Goal: Task Accomplishment & Management: Complete application form

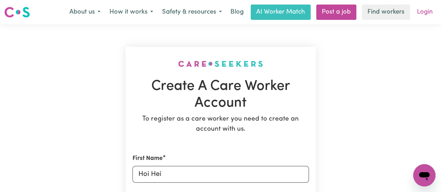
click at [424, 10] on link "Login" at bounding box center [425, 12] width 24 height 15
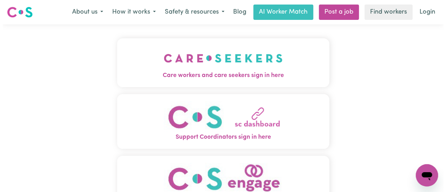
scroll to position [8, 0]
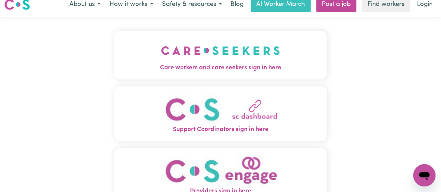
click at [215, 74] on button "Care workers and care seekers sign in here" at bounding box center [220, 55] width 212 height 49
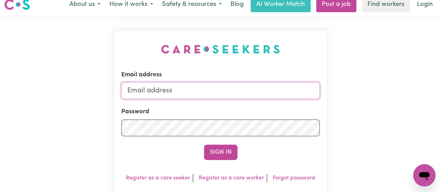
click at [228, 91] on input "Email address" at bounding box center [220, 90] width 198 height 17
type input "[EMAIL_ADDRESS][DOMAIN_NAME]"
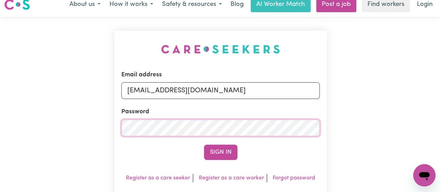
click at [204, 145] on button "Sign In" at bounding box center [220, 152] width 33 height 15
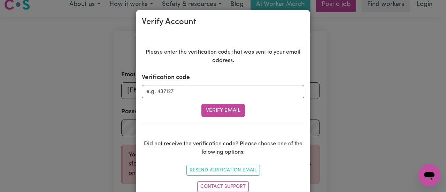
scroll to position [23, 0]
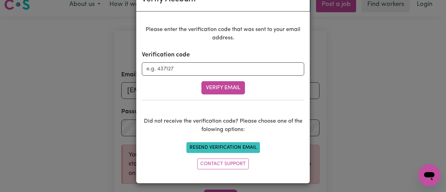
click at [242, 144] on button "Resend Verification Email" at bounding box center [223, 147] width 74 height 11
click at [151, 66] on input "Verification code" at bounding box center [223, 68] width 162 height 13
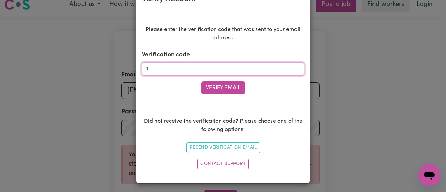
click at [151, 66] on input "1" at bounding box center [223, 68] width 162 height 13
type input "133510"
click at [213, 90] on button "Verify Email" at bounding box center [223, 87] width 44 height 13
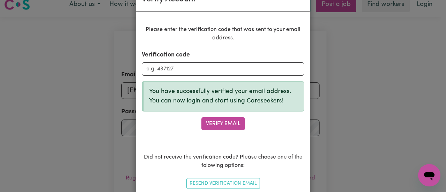
scroll to position [58, 0]
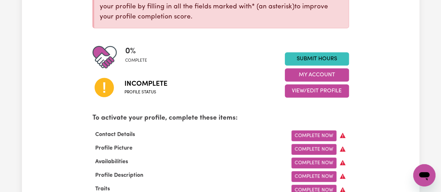
scroll to position [217, 0]
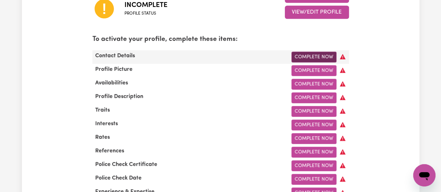
click at [316, 60] on link "Complete Now" at bounding box center [313, 57] width 45 height 11
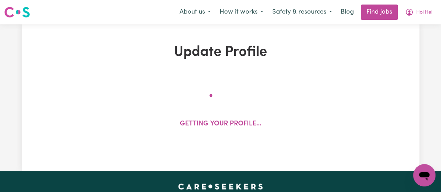
select select "Studying a healthcare related degree or qualification"
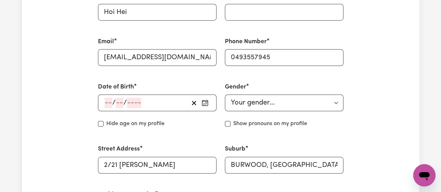
scroll to position [232, 0]
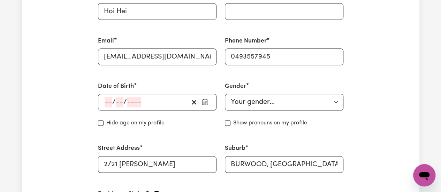
click at [211, 104] on div "/ /" at bounding box center [157, 102] width 119 height 17
click at [204, 104] on icon "button" at bounding box center [204, 102] width 7 height 7
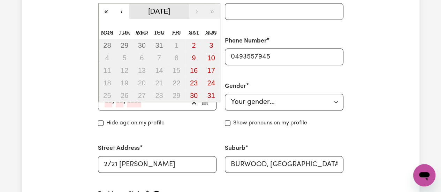
click at [162, 16] on button "[DATE]" at bounding box center [159, 10] width 60 height 15
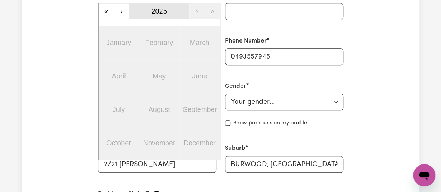
click at [147, 14] on button "2025" at bounding box center [159, 10] width 60 height 15
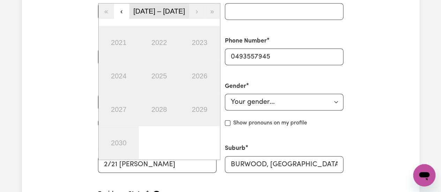
click at [147, 14] on span "[DATE] – [DATE]" at bounding box center [159, 11] width 52 height 8
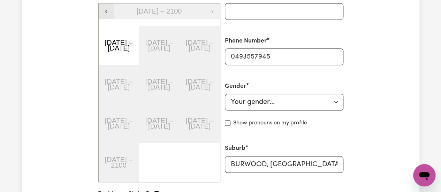
click at [107, 17] on button "‹" at bounding box center [106, 10] width 15 height 15
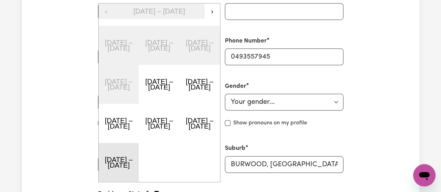
click at [124, 154] on button "[DATE] – [DATE]" at bounding box center [119, 162] width 40 height 39
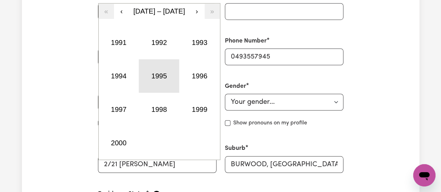
click at [155, 74] on button "1995" at bounding box center [159, 75] width 40 height 33
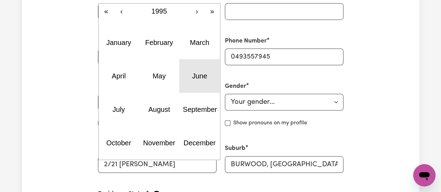
click at [190, 72] on button "June" at bounding box center [199, 75] width 40 height 33
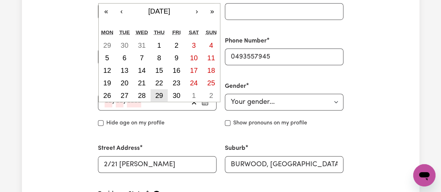
click at [160, 92] on abbr "29" at bounding box center [159, 96] width 8 height 8
type input "[DATE]"
type input "29"
type input "6"
type input "1995"
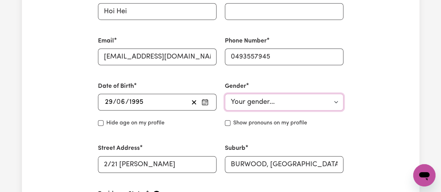
click at [246, 104] on select "Your gender... [DEMOGRAPHIC_DATA] [DEMOGRAPHIC_DATA] [DEMOGRAPHIC_DATA] Other P…" at bounding box center [284, 102] width 119 height 17
select select "[DEMOGRAPHIC_DATA]"
click at [225, 94] on select "Your gender... [DEMOGRAPHIC_DATA] [DEMOGRAPHIC_DATA] [DEMOGRAPHIC_DATA] Other P…" at bounding box center [284, 102] width 119 height 17
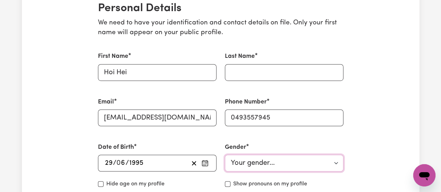
scroll to position [171, 0]
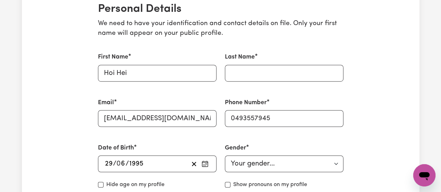
click at [304, 63] on div "Last Name" at bounding box center [284, 67] width 119 height 29
click at [296, 72] on input "Last Name" at bounding box center [284, 73] width 119 height 17
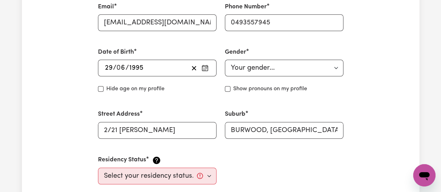
scroll to position [300, 0]
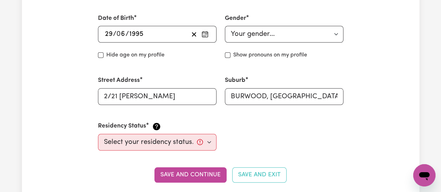
type input "[PERSON_NAME]"
click at [207, 139] on select "Select your residency status... [DEMOGRAPHIC_DATA] citizen Australian PR [DEMOG…" at bounding box center [157, 142] width 119 height 17
select select "Australian PR"
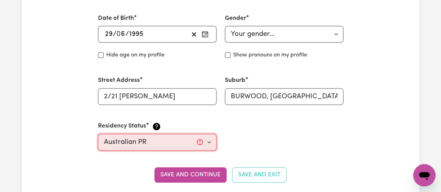
click at [98, 134] on select "Select your residency status... [DEMOGRAPHIC_DATA] citizen Australian PR [DEMOG…" at bounding box center [157, 142] width 119 height 17
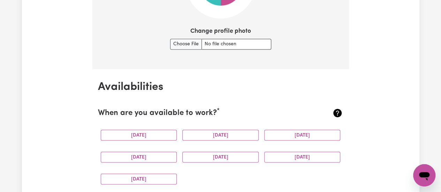
scroll to position [590, 0]
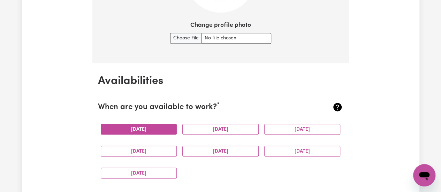
click at [155, 130] on button "[DATE]" at bounding box center [139, 129] width 76 height 11
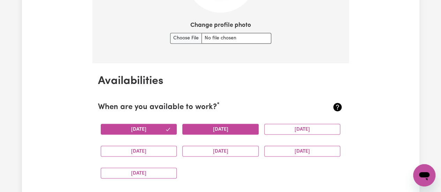
click at [206, 131] on button "[DATE]" at bounding box center [220, 129] width 76 height 11
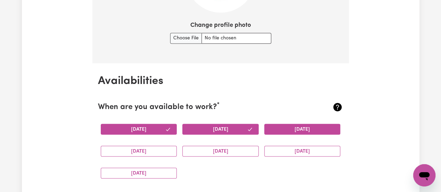
click at [284, 130] on button "[DATE]" at bounding box center [302, 129] width 76 height 11
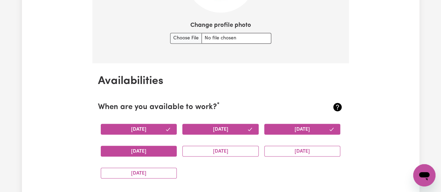
click at [155, 146] on button "[DATE]" at bounding box center [139, 151] width 76 height 11
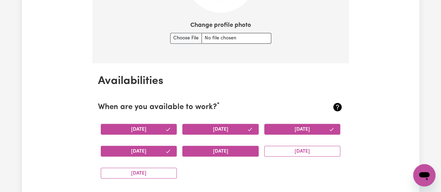
click at [219, 154] on button "[DATE]" at bounding box center [220, 151] width 76 height 11
click at [175, 37] on input "Change profile photo" at bounding box center [220, 38] width 101 height 11
type input "C:\fakepath\Uly DP.jpg"
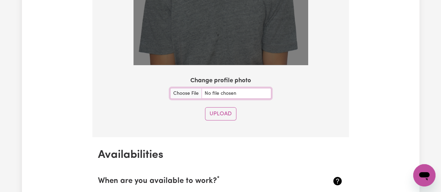
scroll to position [729, 0]
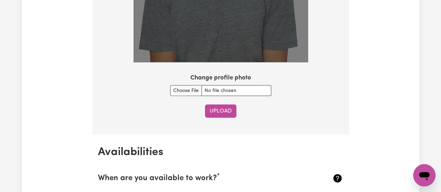
click at [209, 105] on button "Upload" at bounding box center [220, 111] width 31 height 13
select select "null"
select select
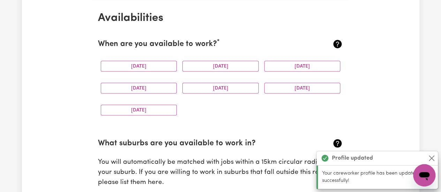
scroll to position [655, 0]
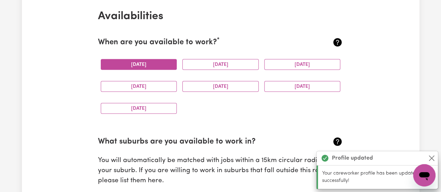
click at [144, 66] on button "[DATE]" at bounding box center [139, 64] width 76 height 11
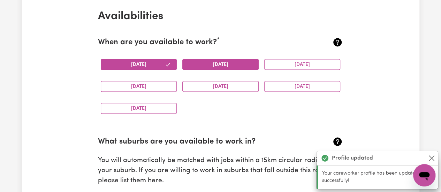
click at [217, 59] on button "[DATE]" at bounding box center [220, 64] width 76 height 11
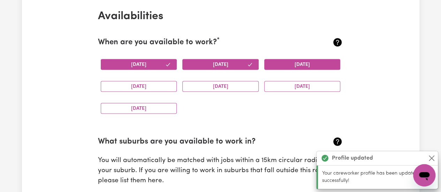
click at [273, 60] on button "[DATE]" at bounding box center [302, 64] width 76 height 11
click at [155, 77] on div "[DATE]" at bounding box center [139, 86] width 82 height 22
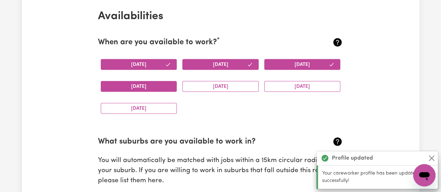
click at [155, 83] on button "[DATE]" at bounding box center [139, 86] width 76 height 11
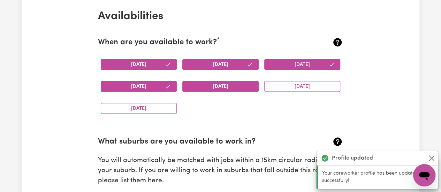
click at [200, 87] on button "[DATE]" at bounding box center [220, 86] width 76 height 11
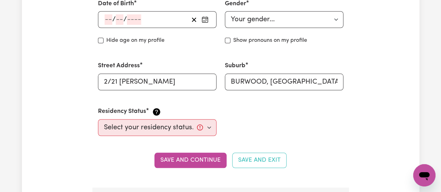
scroll to position [315, 0]
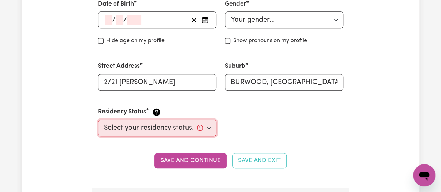
click at [211, 129] on select "Select your residency status... [DEMOGRAPHIC_DATA] citizen Australian PR [DEMOG…" at bounding box center [157, 128] width 119 height 17
click at [98, 120] on select "Select your residency status... [DEMOGRAPHIC_DATA] citizen Australian PR [DEMOG…" at bounding box center [157, 128] width 119 height 17
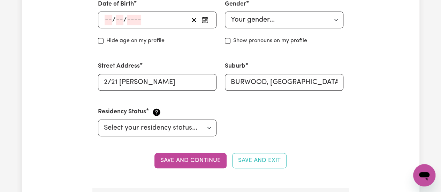
click at [154, 97] on div "Street Address [STREET_ADDRESS][PERSON_NAME]" at bounding box center [157, 75] width 127 height 45
click at [163, 124] on select "Select your residency status... [DEMOGRAPHIC_DATA] citizen Australian PR [DEMOG…" at bounding box center [157, 128] width 119 height 17
select select "Australian PR"
click at [98, 120] on select "Select your residency status... [DEMOGRAPHIC_DATA] citizen Australian PR [DEMOG…" at bounding box center [157, 128] width 119 height 17
click at [205, 23] on rect "button" at bounding box center [205, 19] width 6 height 5
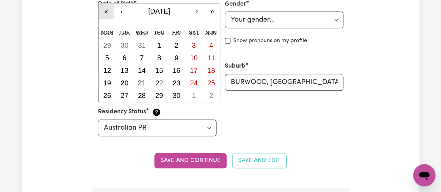
click at [108, 13] on button "«" at bounding box center [106, 10] width 15 height 15
click at [209, 12] on button "»" at bounding box center [212, 10] width 15 height 15
click at [157, 93] on abbr "29" at bounding box center [159, 96] width 8 height 8
type input "[DATE]"
type input "29"
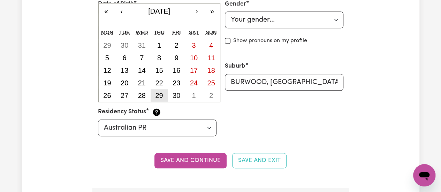
type input "6"
type input "1995"
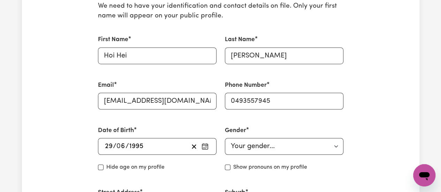
scroll to position [189, 0]
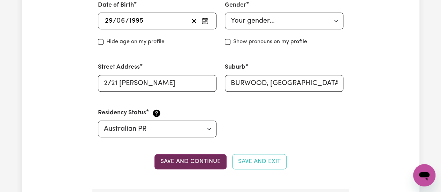
click at [207, 163] on button "Save and continue" at bounding box center [190, 161] width 72 height 15
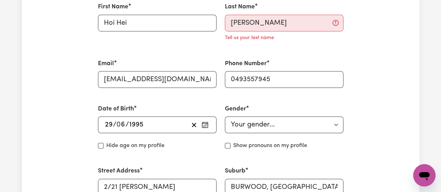
scroll to position [179, 0]
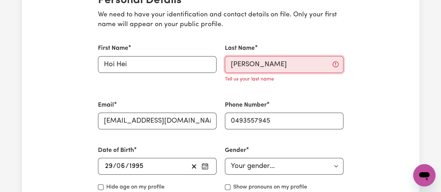
click at [261, 62] on input "[PERSON_NAME]" at bounding box center [284, 64] width 119 height 17
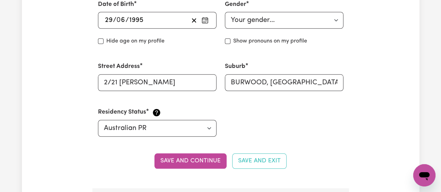
scroll to position [339, 0]
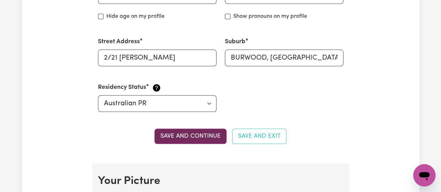
click at [177, 139] on button "Save and continue" at bounding box center [190, 136] width 72 height 15
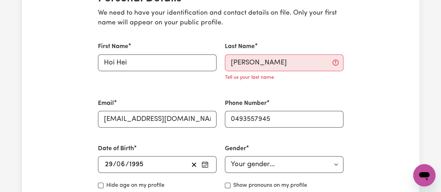
scroll to position [180, 0]
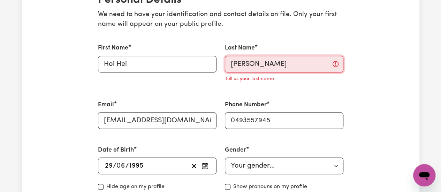
click at [258, 71] on input "[PERSON_NAME]" at bounding box center [284, 64] width 119 height 17
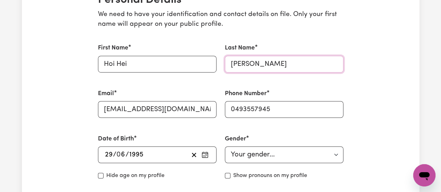
drag, startPoint x: 258, startPoint y: 71, endPoint x: 190, endPoint y: 76, distance: 68.5
click at [190, 76] on div "First Name [PERSON_NAME] Last Name [PERSON_NAME] Email [EMAIL_ADDRESS][DOMAIN_N…" at bounding box center [221, 157] width 254 height 244
type input "w"
type input "W"
type input "[PERSON_NAME]"
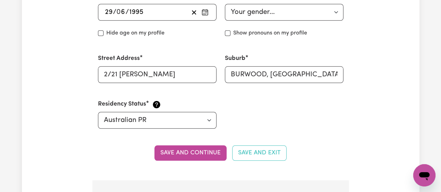
scroll to position [323, 0]
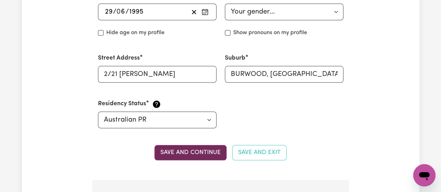
click at [191, 146] on button "Save and continue" at bounding box center [190, 152] width 72 height 15
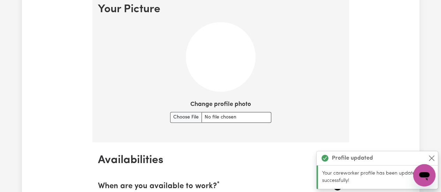
scroll to position [510, 0]
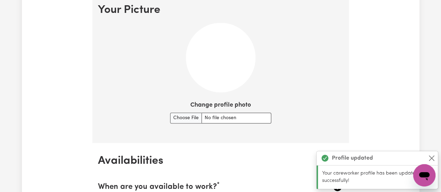
click at [235, 53] on img at bounding box center [221, 58] width 70 height 70
click at [176, 119] on input "Change profile photo" at bounding box center [220, 118] width 101 height 11
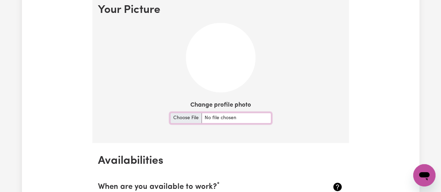
type input "C:\fakepath\Uly DP.jpg"
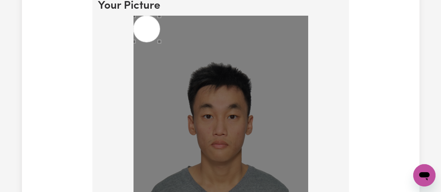
scroll to position [514, 0]
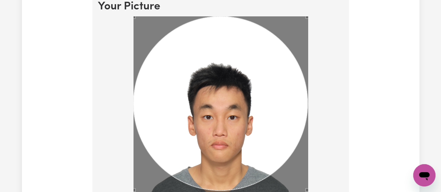
click at [306, 171] on div at bounding box center [220, 146] width 174 height 261
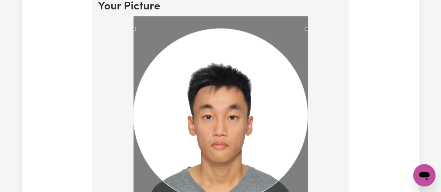
click at [255, 136] on div "Use the arrow keys to move the crop selection area" at bounding box center [220, 116] width 174 height 174
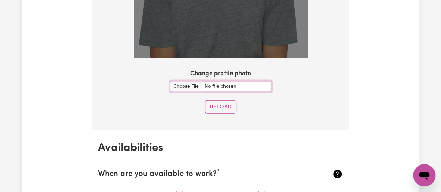
scroll to position [734, 0]
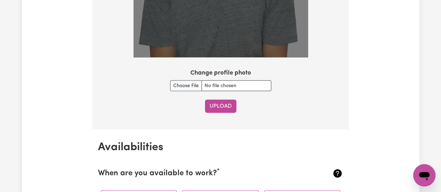
click at [220, 103] on button "Upload" at bounding box center [220, 106] width 31 height 13
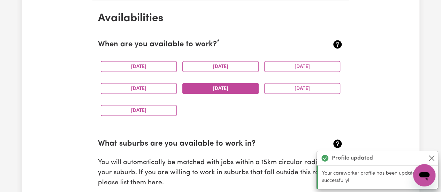
scroll to position [654, 0]
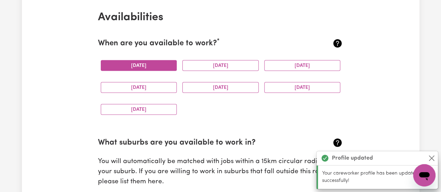
click at [169, 66] on button "[DATE]" at bounding box center [139, 65] width 76 height 11
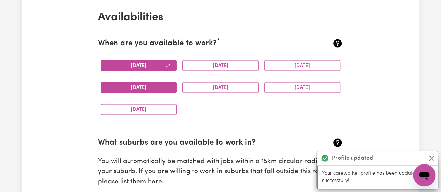
click at [162, 90] on button "[DATE]" at bounding box center [139, 87] width 76 height 11
click at [209, 94] on div "[DATE]" at bounding box center [220, 87] width 82 height 22
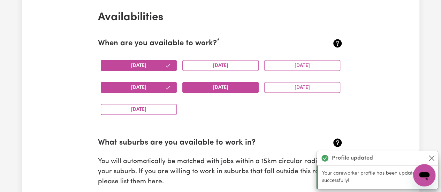
click at [205, 86] on button "[DATE]" at bounding box center [220, 87] width 76 height 11
click at [211, 71] on div "[DATE]" at bounding box center [220, 65] width 82 height 22
click at [211, 68] on button "[DATE]" at bounding box center [220, 65] width 76 height 11
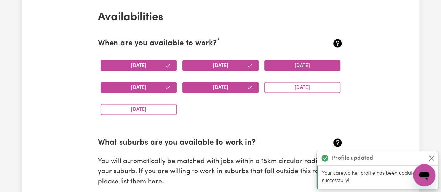
click at [293, 67] on button "[DATE]" at bounding box center [302, 65] width 76 height 11
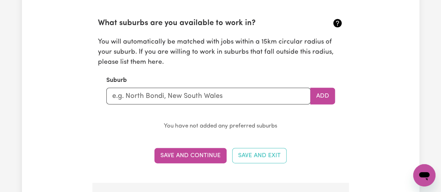
scroll to position [773, 0]
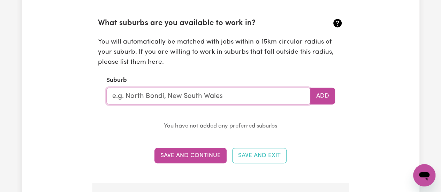
click at [197, 92] on input "text" at bounding box center [208, 96] width 204 height 17
type input "v"
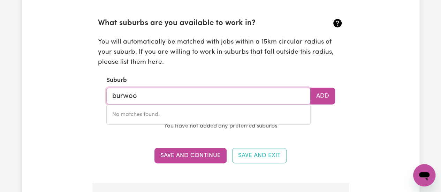
type input "burwood"
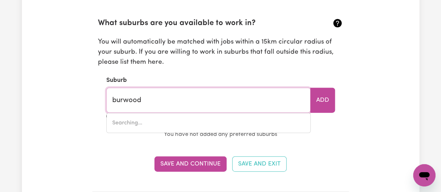
type input "[GEOGRAPHIC_DATA], [GEOGRAPHIC_DATA], 2134"
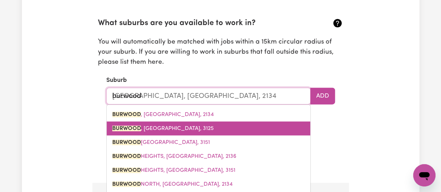
click at [177, 127] on link "BURWOOD , [GEOGRAPHIC_DATA], 3125" at bounding box center [209, 129] width 204 height 14
type input "BURWOOD, [GEOGRAPHIC_DATA], 3125"
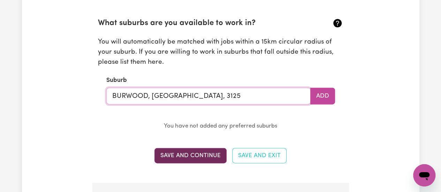
type input "BURWOOD, [GEOGRAPHIC_DATA], 3125"
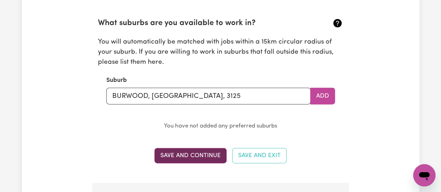
click at [186, 148] on button "Save and Continue" at bounding box center [190, 155] width 72 height 15
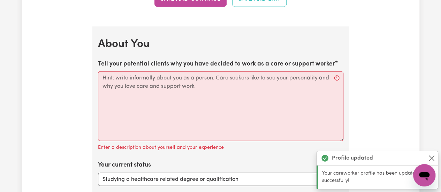
scroll to position [955, 0]
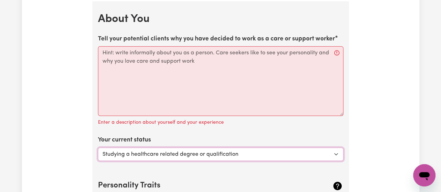
click at [247, 152] on select "Select... Studying a healthcare related degree or qualification Studying a non-…" at bounding box center [220, 154] width 245 height 13
click at [393, 100] on div "Update Profile 1 2 3 4 5 Step 1 : Personal Details Let potential clients know w…" at bounding box center [220, 9] width 397 height 1840
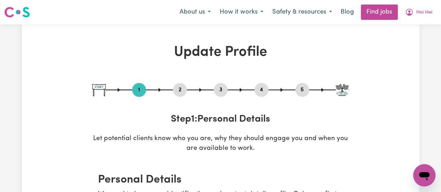
scroll to position [0, 0]
click at [202, 16] on button "About us" at bounding box center [195, 12] width 40 height 15
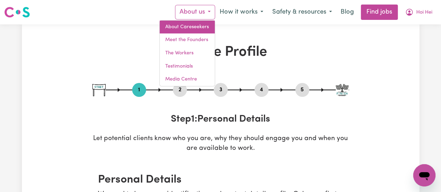
click at [194, 27] on link "About Careseekers" at bounding box center [187, 27] width 55 height 13
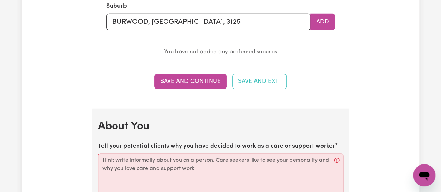
scroll to position [846, 0]
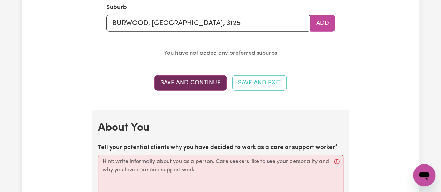
click at [175, 81] on button "Save and Continue" at bounding box center [190, 82] width 72 height 15
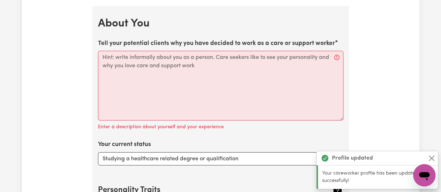
scroll to position [954, 0]
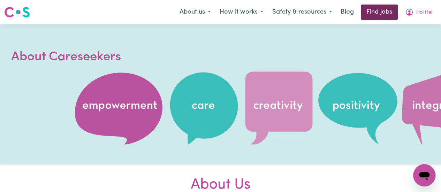
click at [369, 14] on link "Find jobs" at bounding box center [379, 12] width 37 height 15
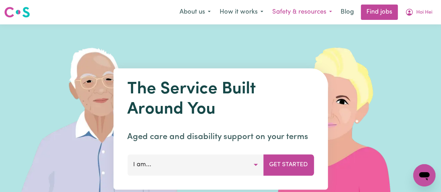
click at [292, 15] on button "Safety & resources" at bounding box center [302, 12] width 69 height 15
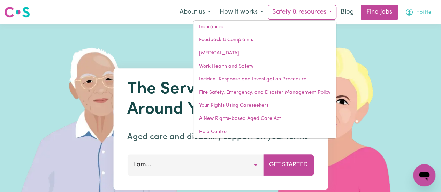
click at [420, 9] on span "Hoi Hei" at bounding box center [424, 13] width 16 height 8
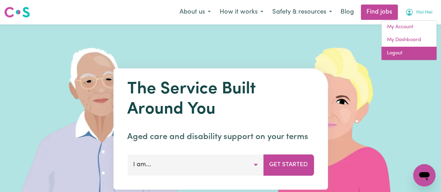
click at [403, 58] on link "Logout" at bounding box center [408, 53] width 55 height 13
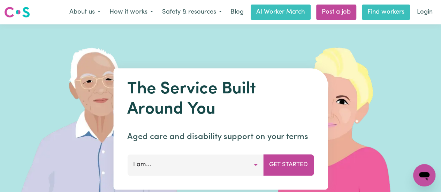
click at [377, 10] on link "Find workers" at bounding box center [386, 12] width 48 height 15
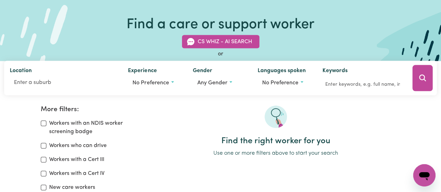
scroll to position [46, 0]
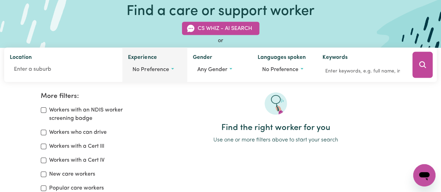
click at [168, 69] on span "No preference" at bounding box center [150, 70] width 36 height 6
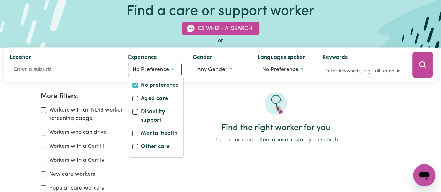
drag, startPoint x: 227, startPoint y: 120, endPoint x: 201, endPoint y: 121, distance: 25.8
click at [201, 121] on div at bounding box center [275, 107] width 249 height 31
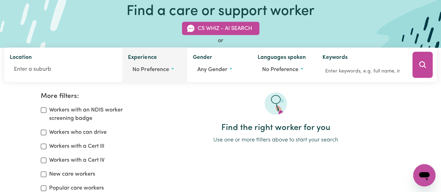
click at [156, 67] on span "No preference" at bounding box center [150, 70] width 36 height 6
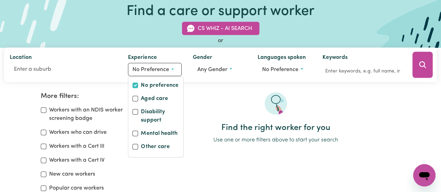
click at [211, 122] on div at bounding box center [275, 107] width 249 height 31
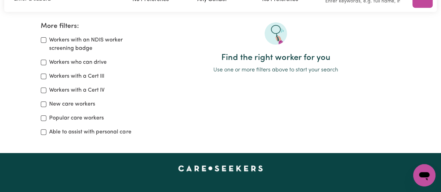
scroll to position [0, 0]
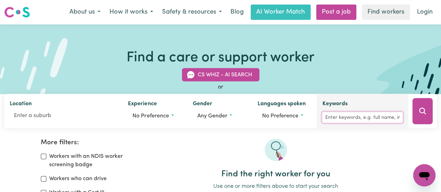
click at [342, 119] on input "Keywords" at bounding box center [362, 117] width 81 height 11
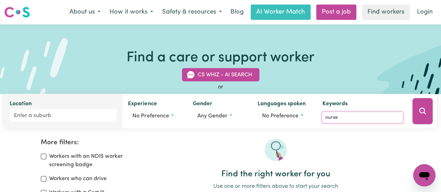
type input "nurse"
click at [48, 122] on div "Location" at bounding box center [63, 111] width 118 height 35
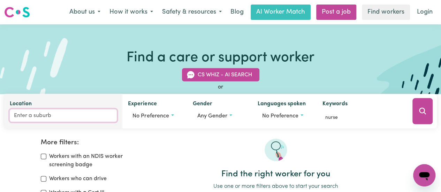
click at [42, 118] on input "Location" at bounding box center [63, 115] width 107 height 13
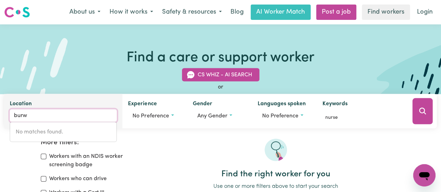
type input "burwo"
type input "burwoOD, New South Wales, 2134"
type input "burwoo"
type input "burwooD, New South Wales, 2134"
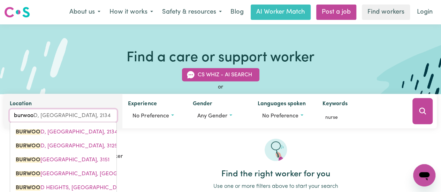
type input "burwood"
type input "[GEOGRAPHIC_DATA], [GEOGRAPHIC_DATA], 2134"
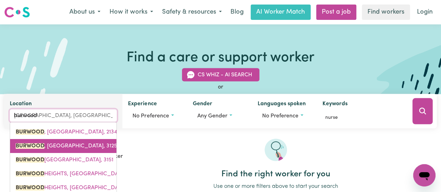
click at [49, 143] on span "BURWOOD , [GEOGRAPHIC_DATA], 3125" at bounding box center [66, 146] width 101 height 6
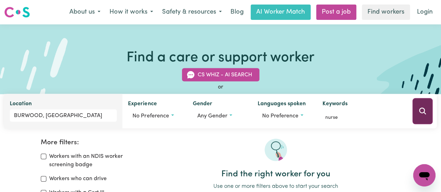
click at [427, 111] on button "Search" at bounding box center [422, 111] width 20 height 26
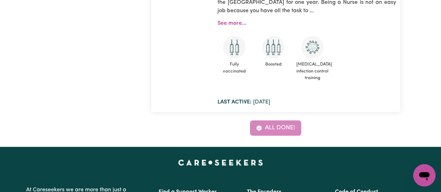
scroll to position [498, 0]
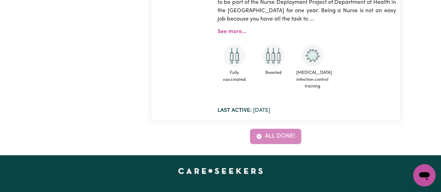
click at [284, 139] on div "All done!" at bounding box center [275, 136] width 249 height 15
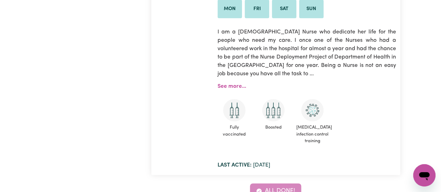
scroll to position [443, 0]
click at [226, 79] on p "I am a Philippine Nurse who dedicate her life for the people who need my care. …" at bounding box center [306, 53] width 178 height 59
click at [228, 82] on p "I am a Philippine Nurse who dedicate her life for the people who need my care. …" at bounding box center [306, 53] width 178 height 59
click at [229, 87] on link "See more..." at bounding box center [231, 87] width 29 height 6
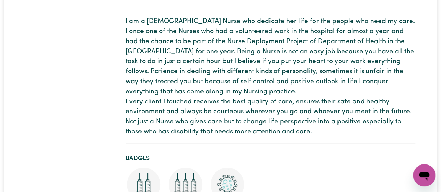
scroll to position [158, 0]
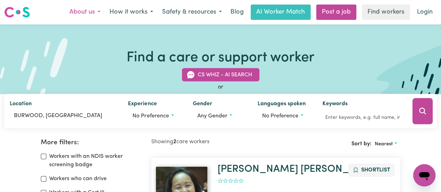
click at [90, 14] on button "About us" at bounding box center [85, 12] width 40 height 15
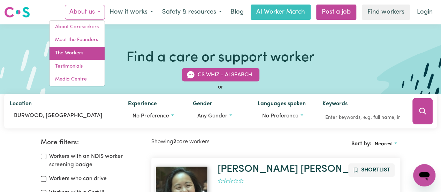
click at [79, 52] on link "The Workers" at bounding box center [76, 53] width 55 height 13
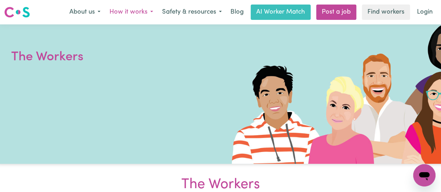
click at [130, 10] on button "How it works" at bounding box center [131, 12] width 53 height 15
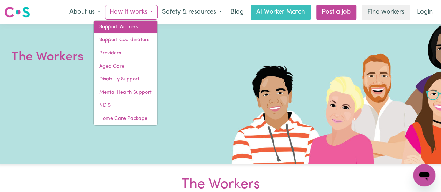
click at [118, 30] on link "Support Workers" at bounding box center [125, 27] width 63 height 13
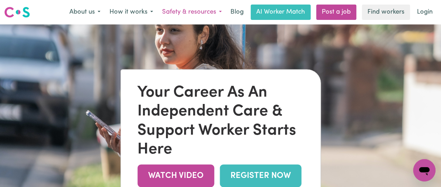
click at [201, 16] on button "Safety & resources" at bounding box center [192, 12] width 69 height 15
